Goal: Task Accomplishment & Management: Manage account settings

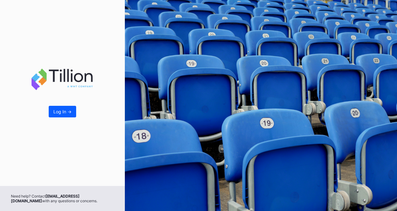
click at [48, 110] on div "Log In ->" at bounding box center [62, 93] width 125 height 186
click at [53, 112] on div "Log In ->" at bounding box center [62, 111] width 18 height 5
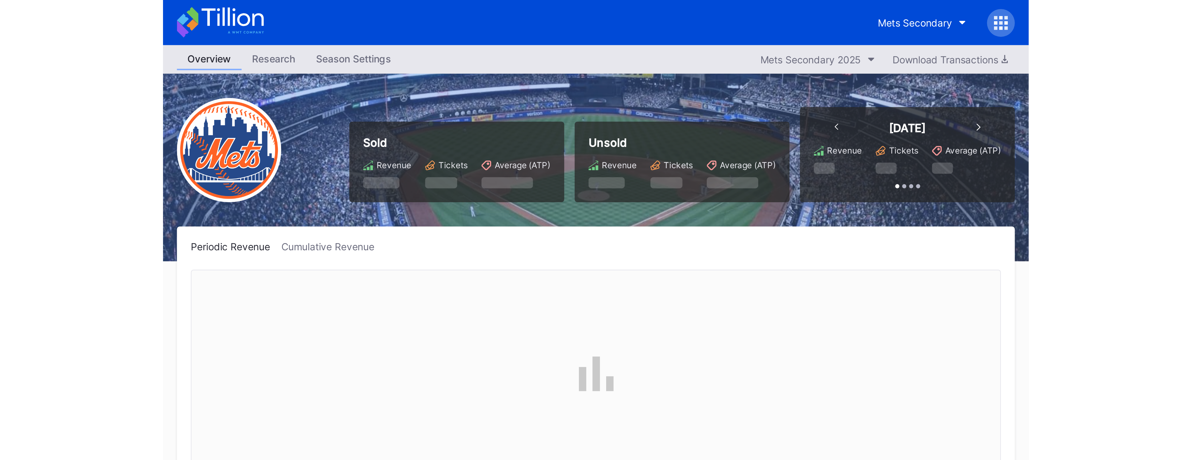
scroll to position [1582, 0]
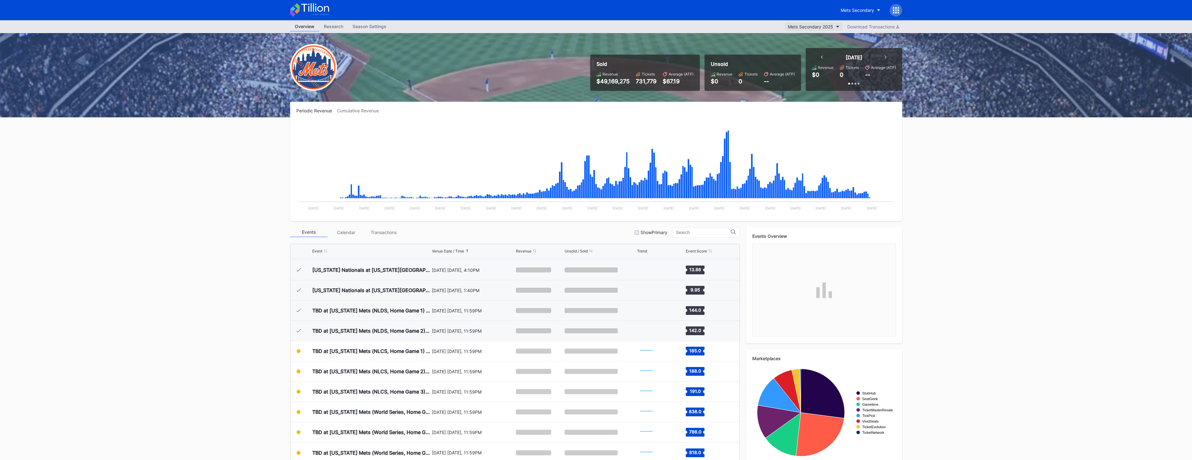
click at [397, 25] on div "Mets Secondary 2025" at bounding box center [810, 26] width 45 height 5
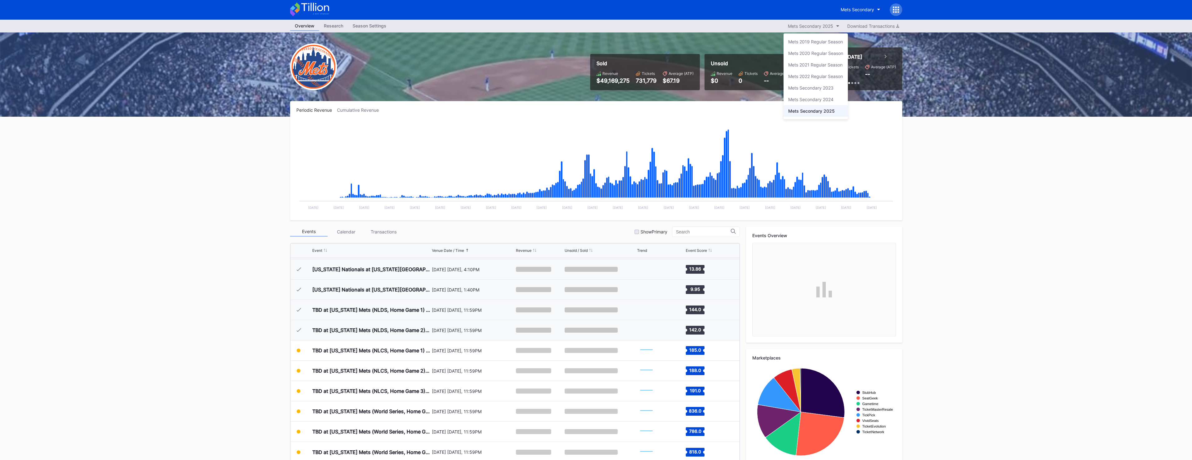
scroll to position [0, 0]
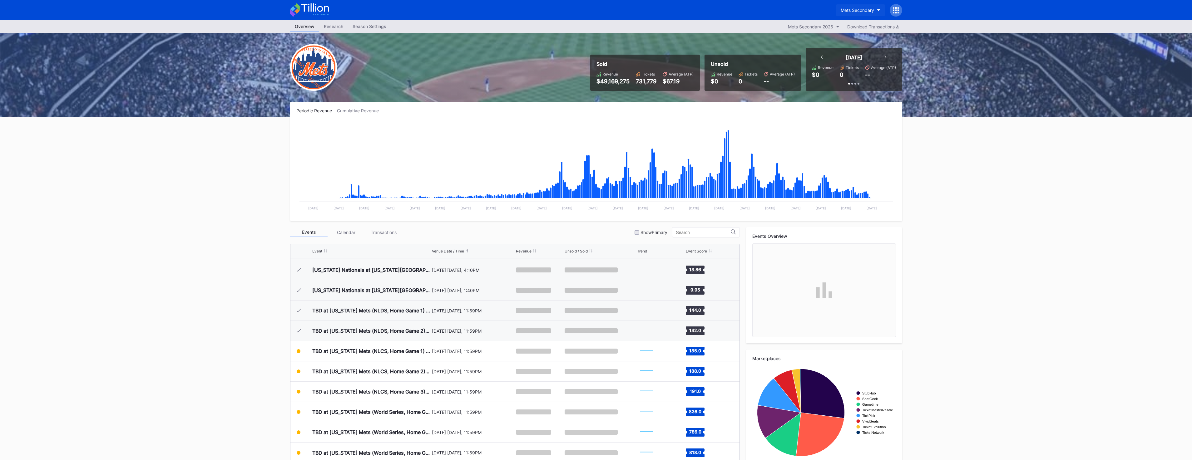
click at [397, 9] on div "Mets Secondary" at bounding box center [857, 9] width 33 height 5
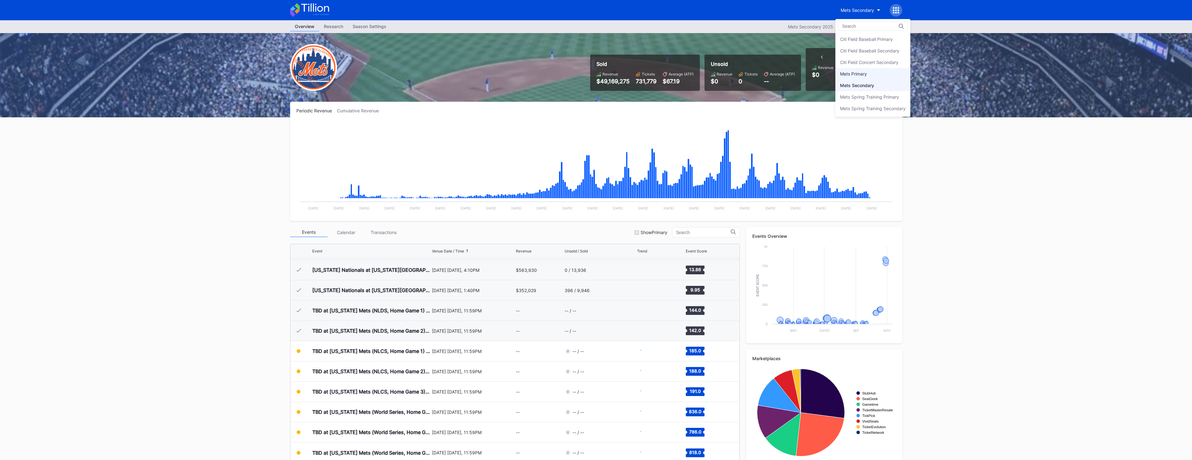
click at [397, 73] on div "Mets Primary" at bounding box center [873, 74] width 75 height 12
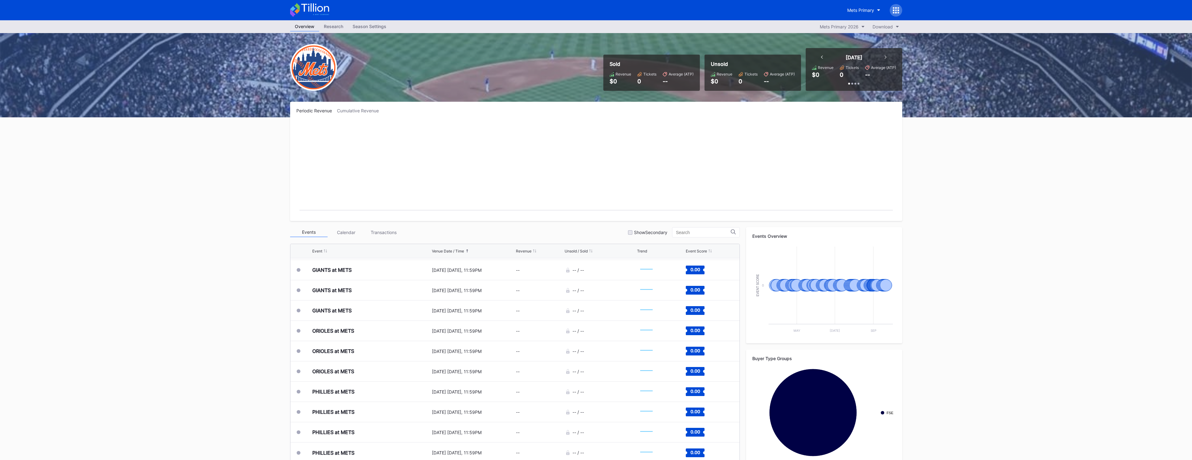
click at [378, 26] on div "Season Settings" at bounding box center [369, 26] width 43 height 9
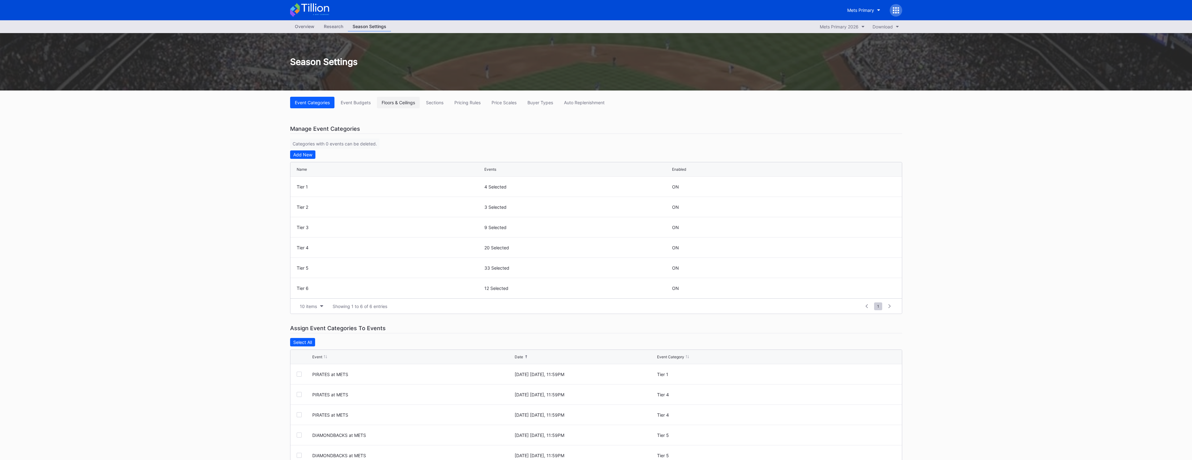
click at [396, 101] on div "Floors & Ceilings" at bounding box center [398, 102] width 33 height 5
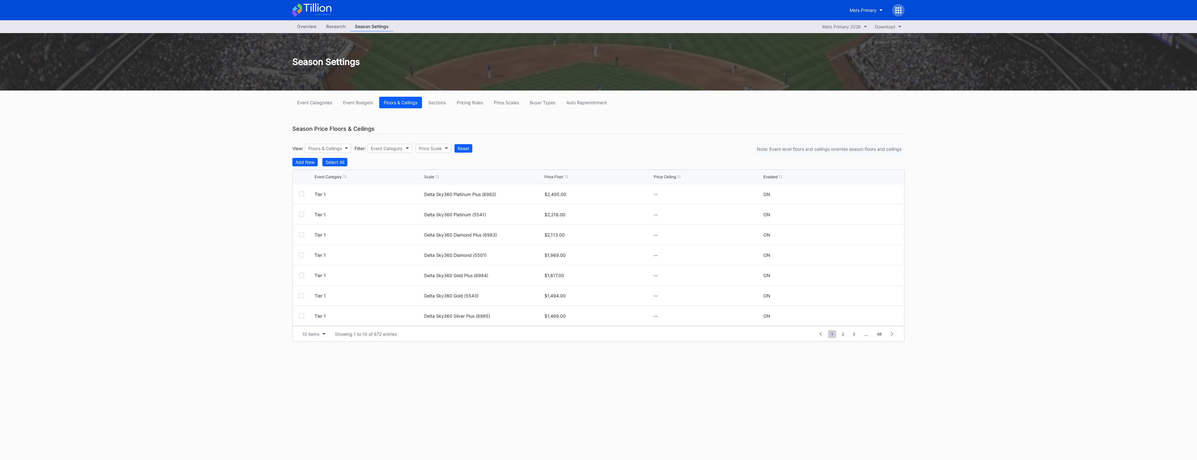
click at [397, 96] on div "Event Categories Event Budgets Floors & Ceilings Sections Pricing Rules Price S…" at bounding box center [598, 220] width 625 height 258
click at [397, 98] on button "Sections" at bounding box center [437, 103] width 27 height 12
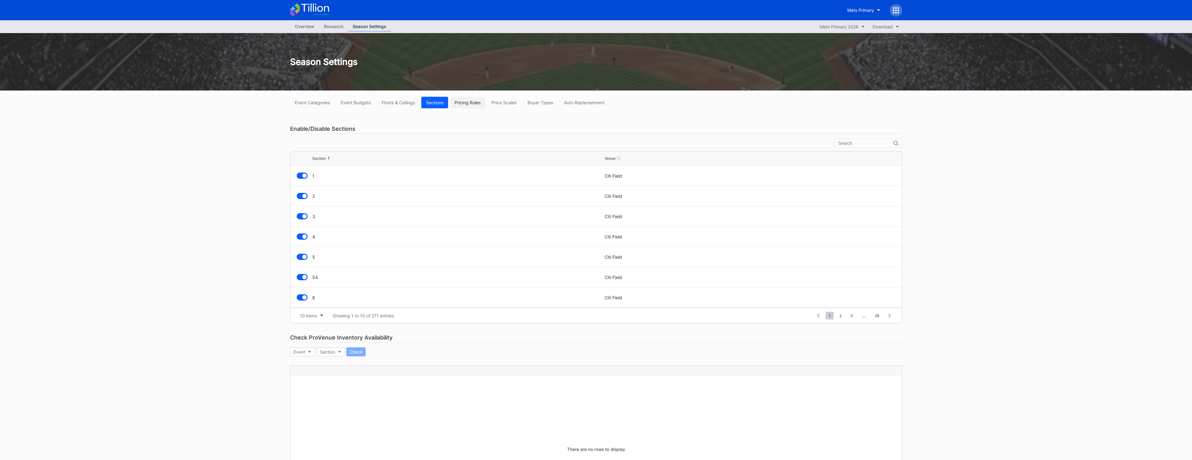
click at [397, 100] on div "Pricing Rules" at bounding box center [468, 102] width 26 height 5
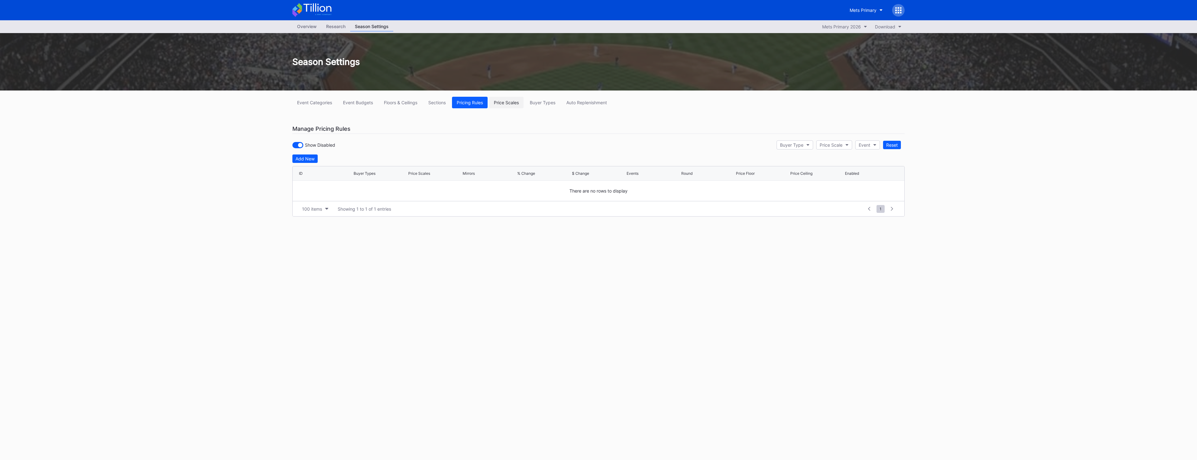
click at [397, 102] on div "Price Scales" at bounding box center [506, 102] width 25 height 5
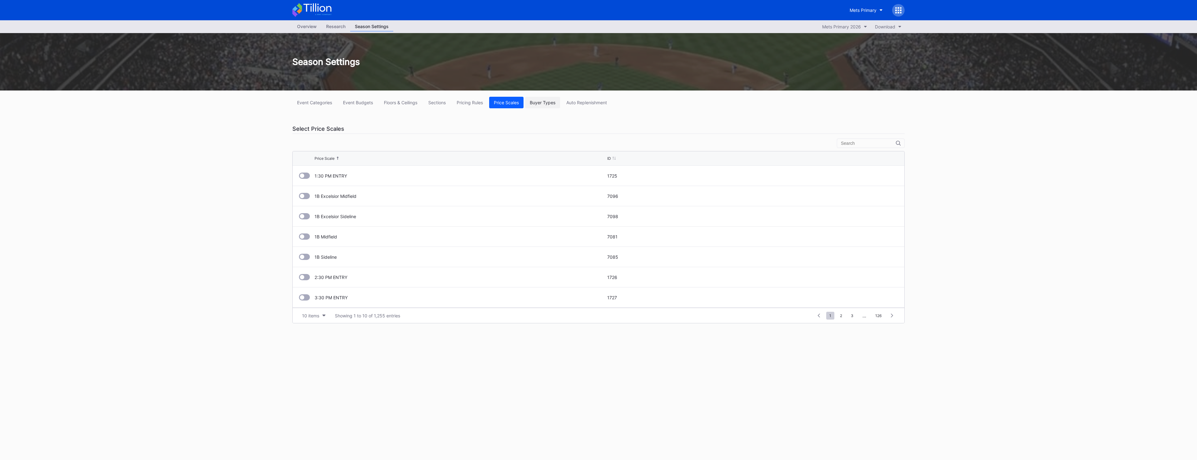
click at [397, 106] on button "Buyer Types" at bounding box center [542, 103] width 35 height 12
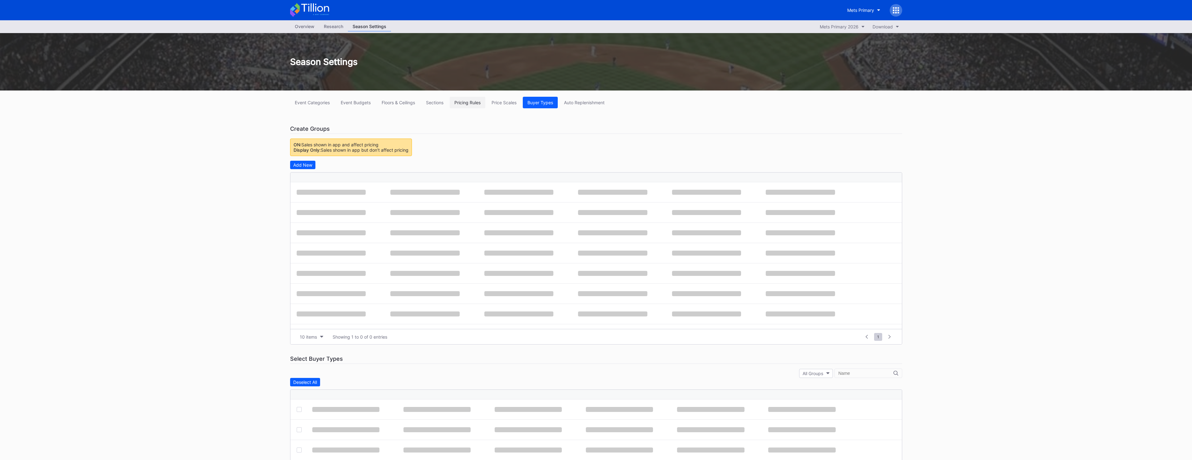
click at [397, 104] on div "Pricing Rules" at bounding box center [468, 102] width 26 height 5
